Goal: Navigation & Orientation: Find specific page/section

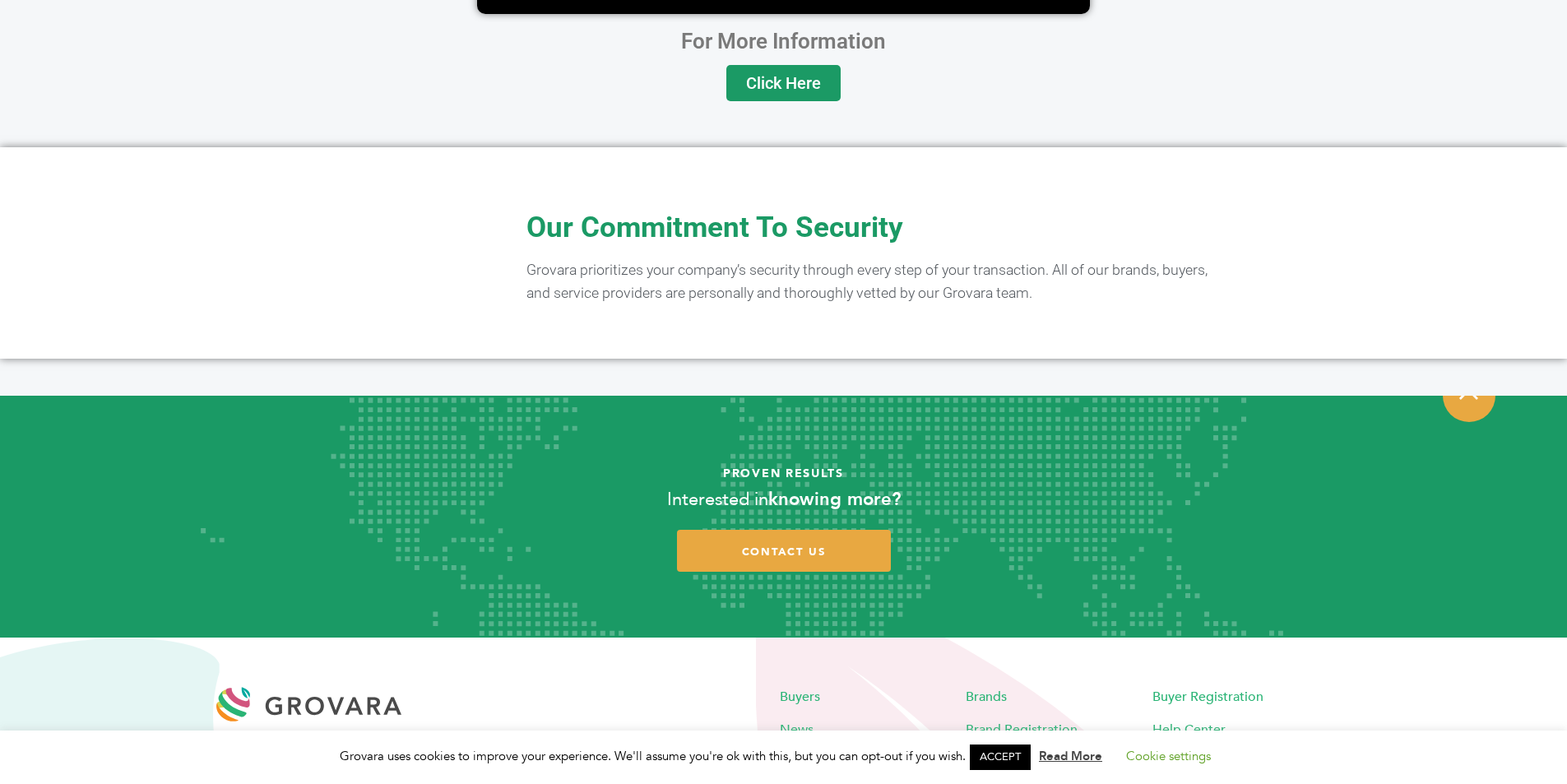
scroll to position [3216, 0]
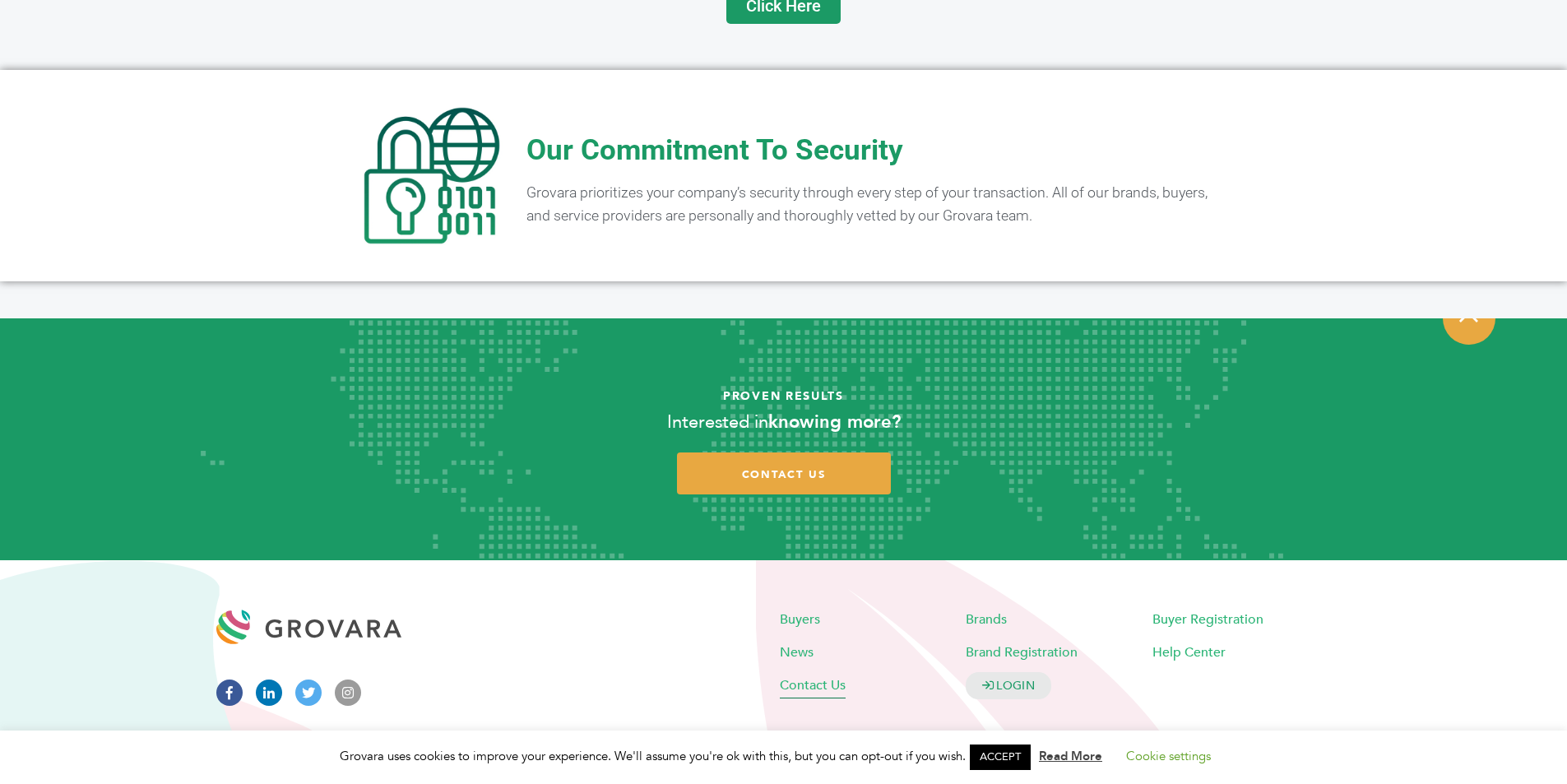
click at [798, 675] on span "Contact Us" at bounding box center [813, 684] width 66 height 18
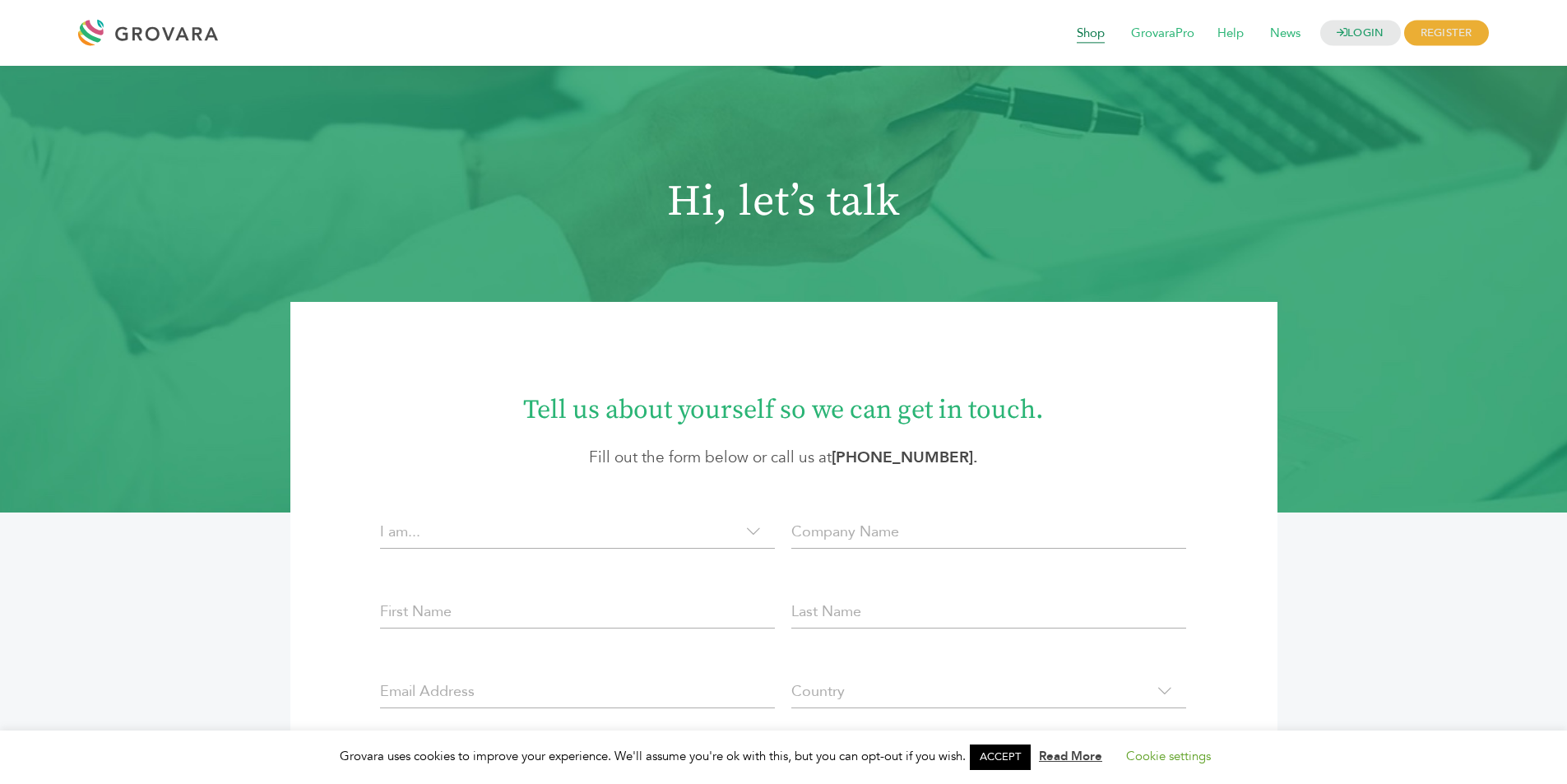
click at [1078, 31] on span "Shop" at bounding box center [1091, 34] width 51 height 31
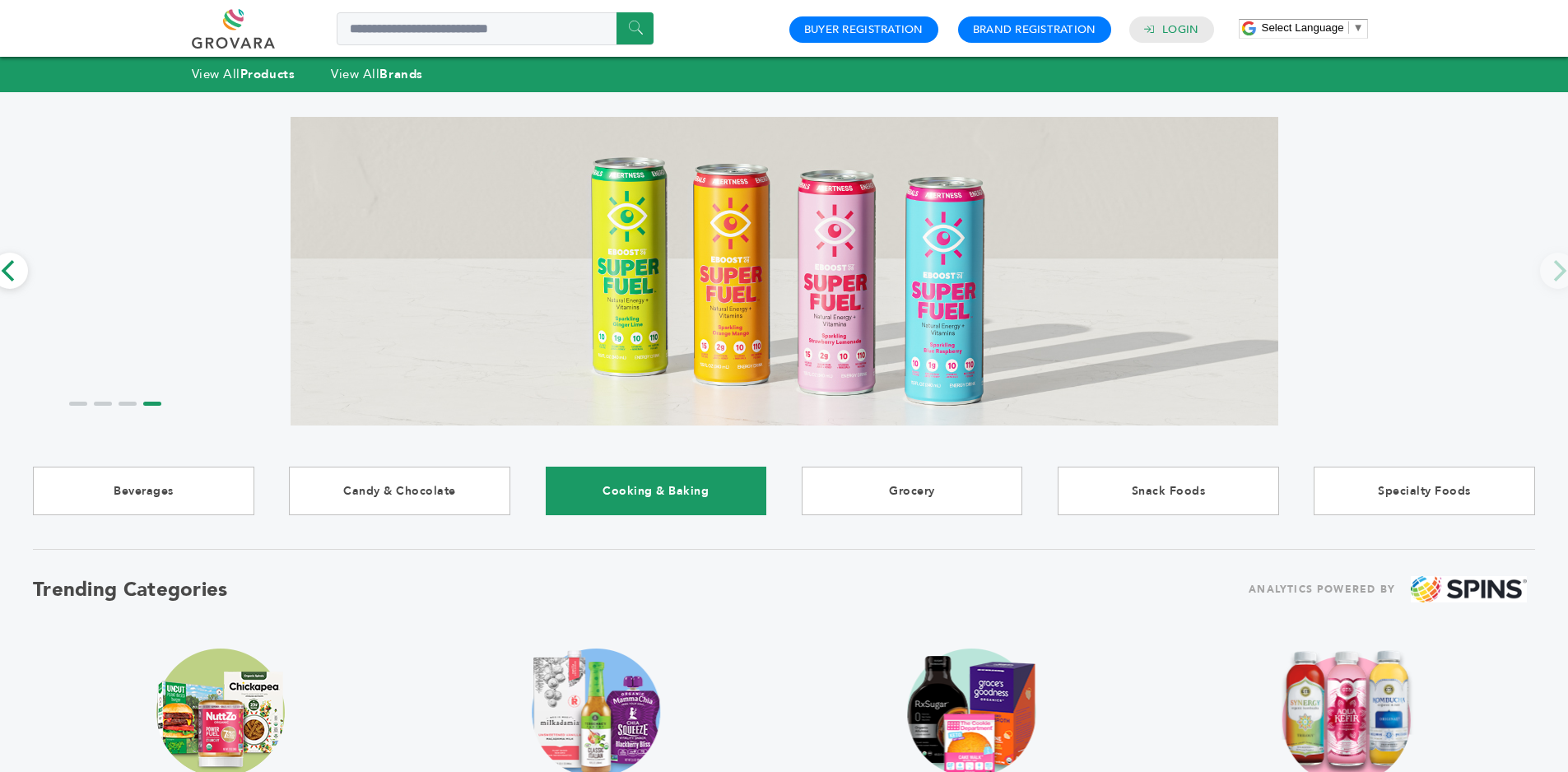
click at [620, 487] on link "Cooking & Baking" at bounding box center [657, 491] width 221 height 49
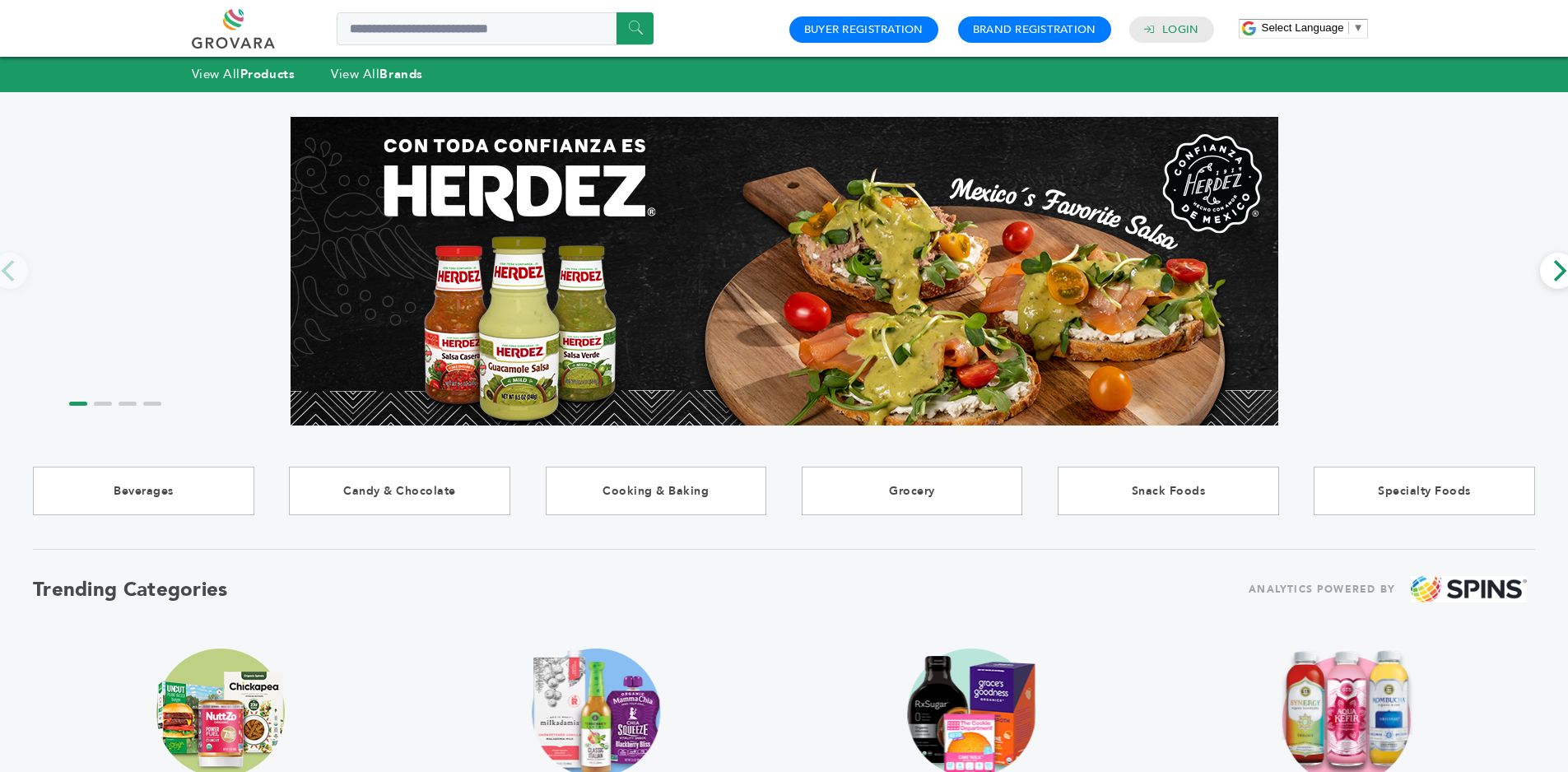
click at [99, 407] on ol at bounding box center [115, 402] width 99 height 20
click at [111, 406] on ol at bounding box center [115, 402] width 99 height 20
click at [108, 405] on li "Page dot 2" at bounding box center [103, 404] width 18 height 5
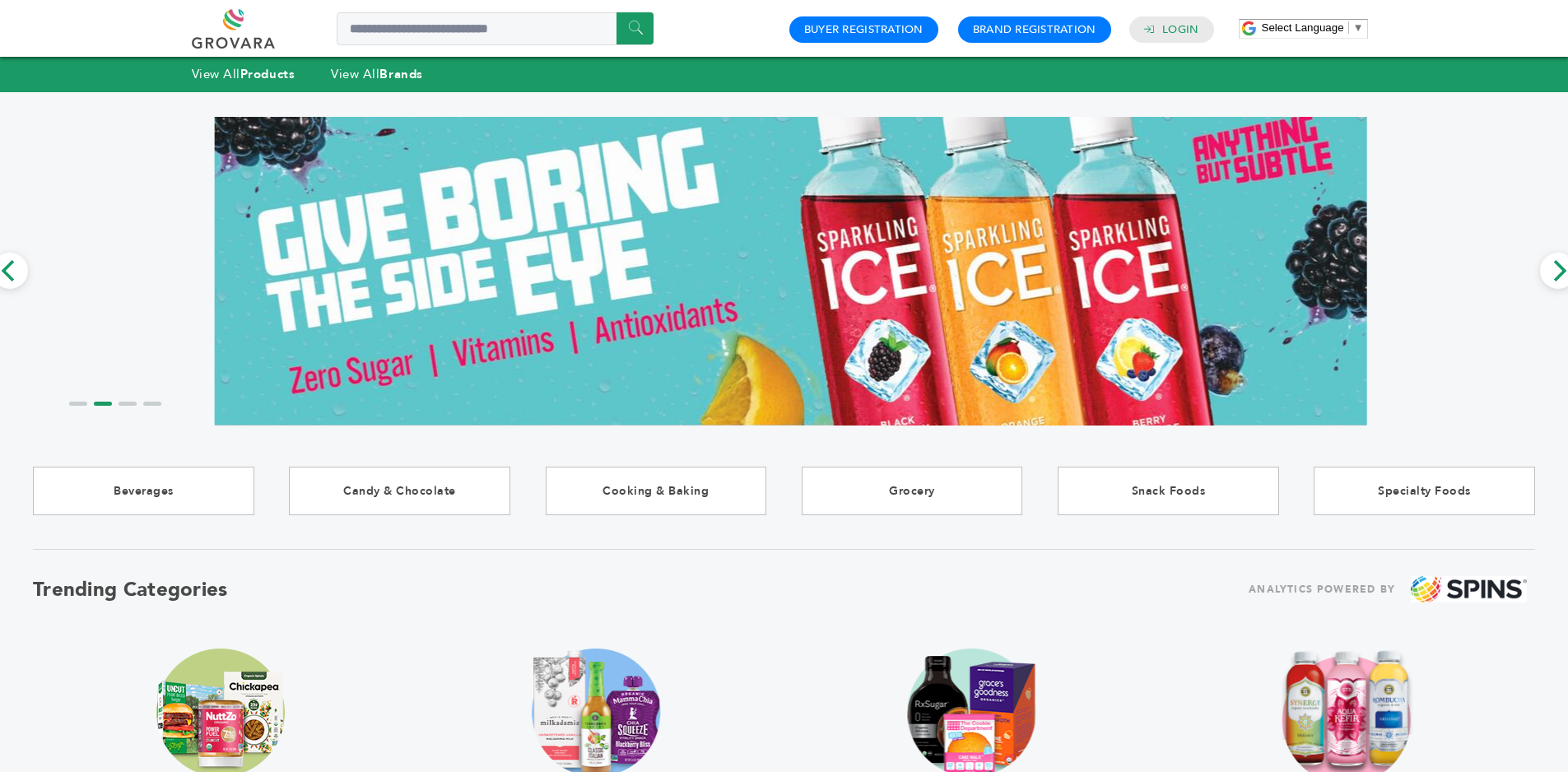
click at [131, 406] on ol at bounding box center [115, 402] width 99 height 20
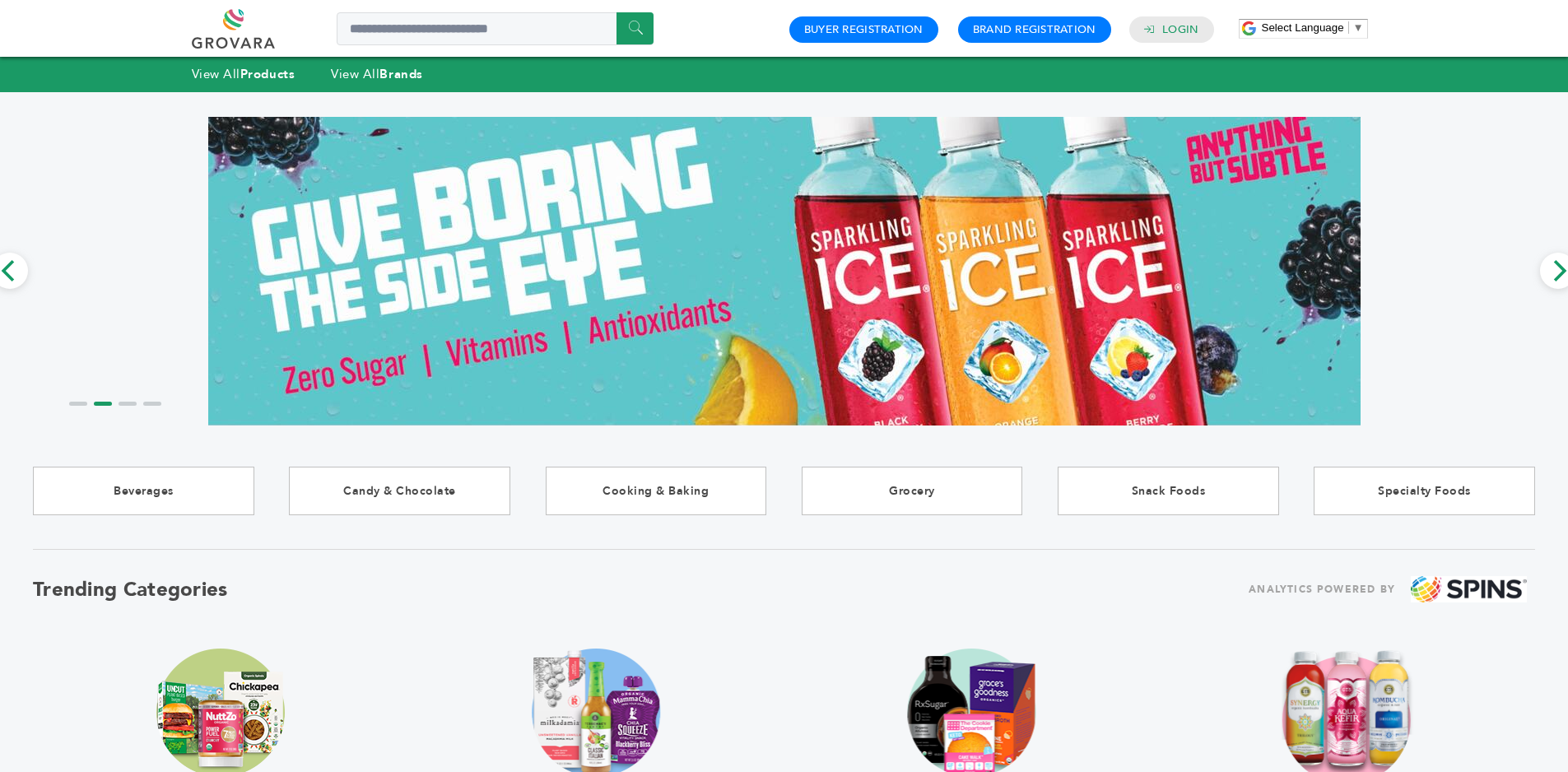
click at [132, 403] on li "Page dot 3" at bounding box center [128, 404] width 18 height 5
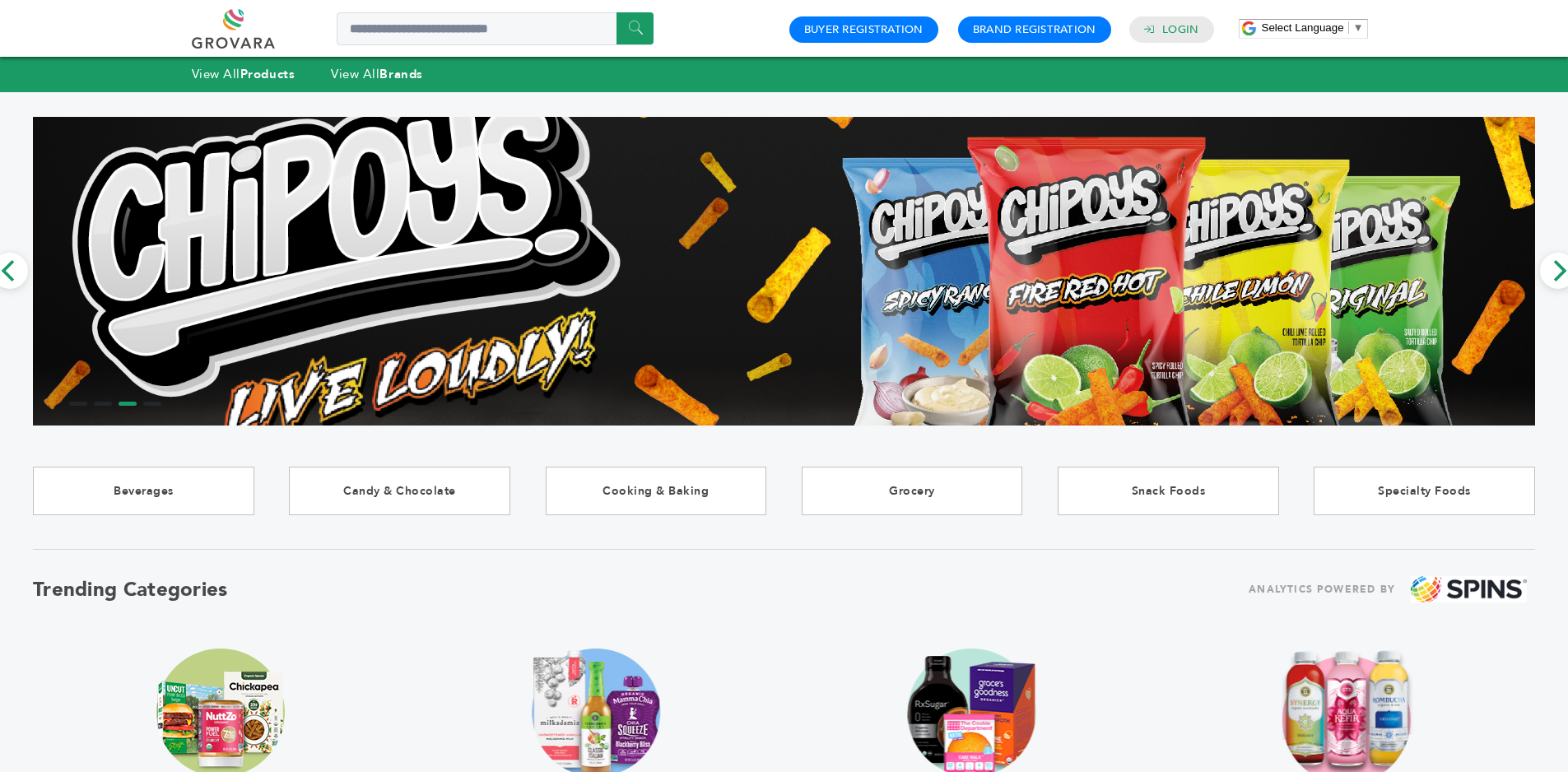
click at [151, 404] on li "Page dot 4" at bounding box center [152, 404] width 18 height 5
